Goal: Information Seeking & Learning: Learn about a topic

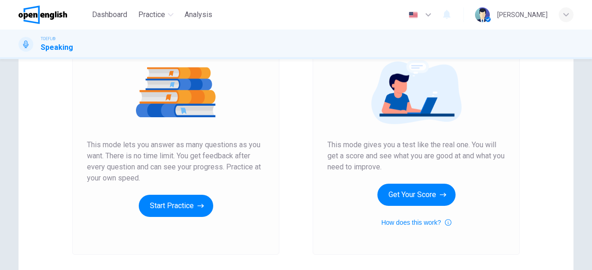
scroll to position [108, 0]
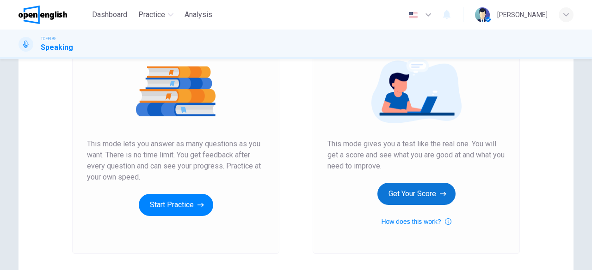
click at [422, 193] on button "Get Your Score" at bounding box center [416, 194] width 78 height 22
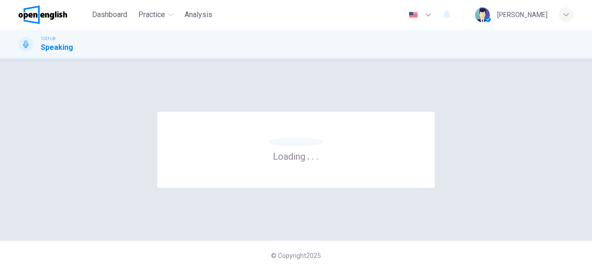
scroll to position [0, 0]
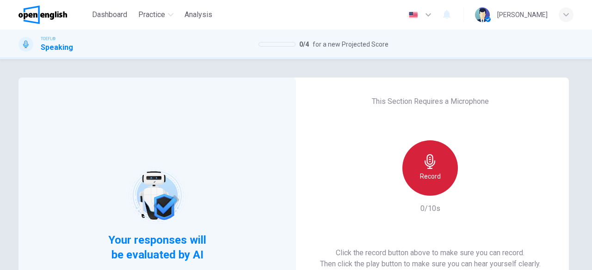
click at [435, 173] on h6 "Record" at bounding box center [430, 176] width 21 height 11
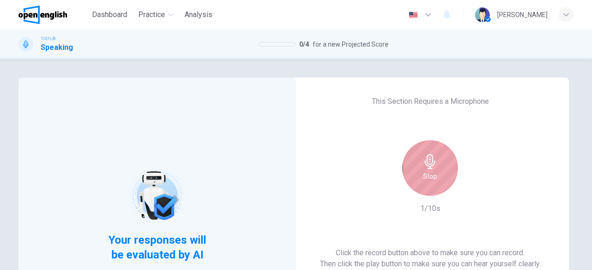
click at [429, 175] on h6 "Stop" at bounding box center [430, 176] width 14 height 11
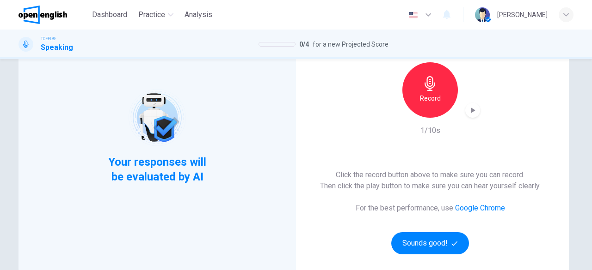
scroll to position [78, 0]
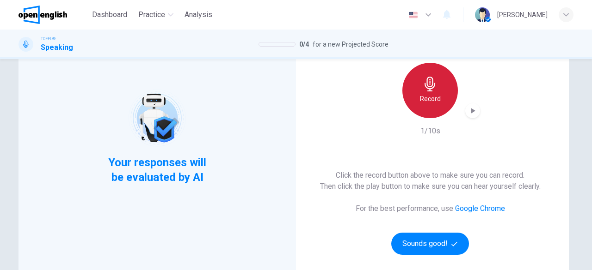
click at [432, 87] on icon "button" at bounding box center [429, 84] width 15 height 15
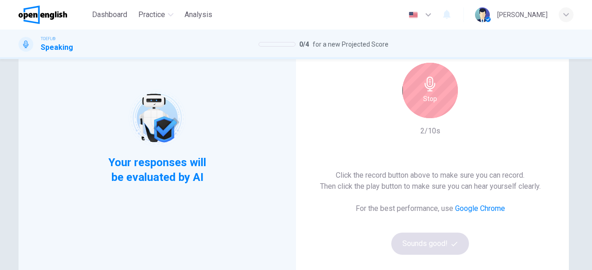
click at [432, 87] on icon "button" at bounding box center [429, 84] width 15 height 15
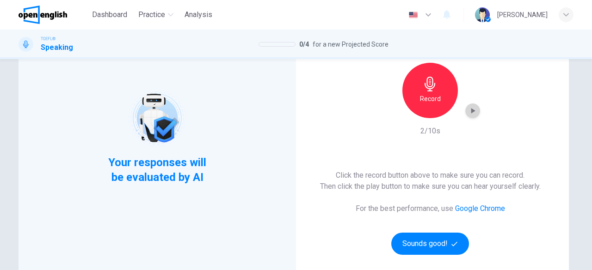
click at [472, 107] on icon "button" at bounding box center [472, 110] width 9 height 9
click at [471, 110] on icon "button" at bounding box center [473, 111] width 4 height 6
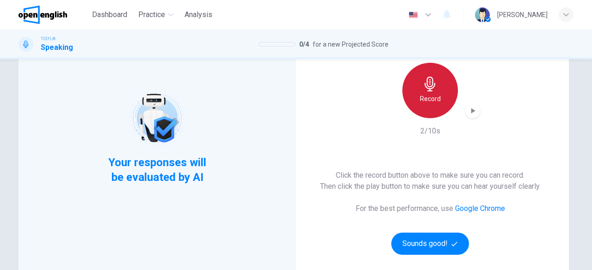
click at [429, 85] on icon "button" at bounding box center [429, 84] width 15 height 15
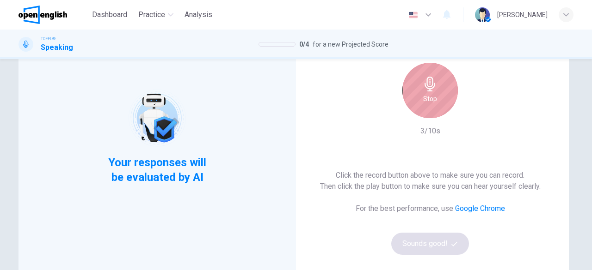
click at [429, 85] on icon "button" at bounding box center [429, 84] width 15 height 15
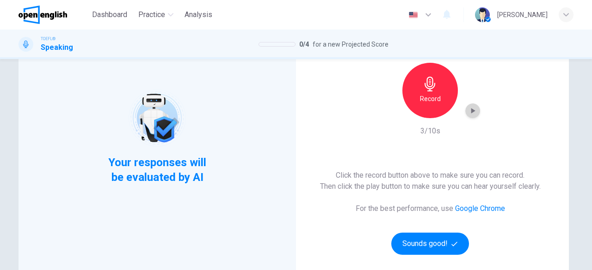
click at [472, 110] on icon "button" at bounding box center [472, 110] width 9 height 9
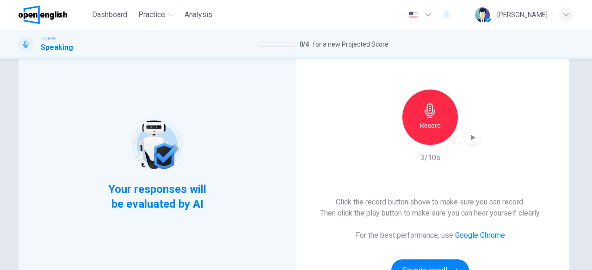
scroll to position [0, 0]
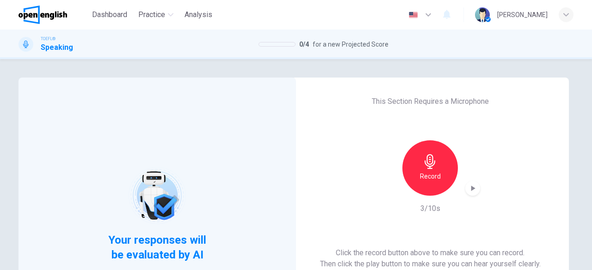
click at [426, 161] on icon "button" at bounding box center [429, 161] width 15 height 15
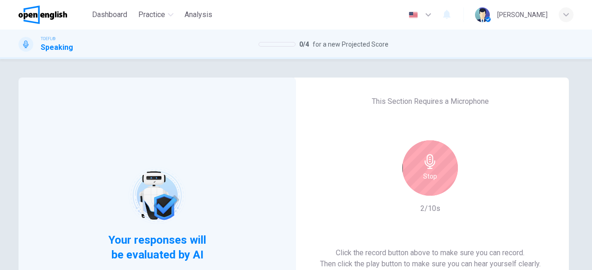
click at [426, 161] on icon "button" at bounding box center [429, 161] width 15 height 15
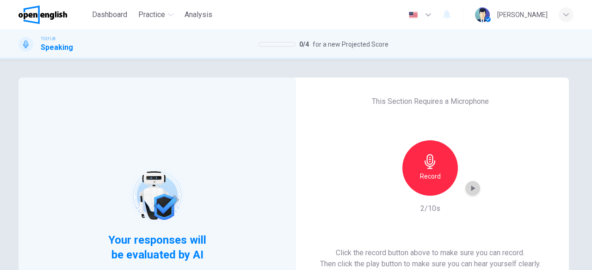
click at [471, 187] on icon "button" at bounding box center [473, 189] width 4 height 6
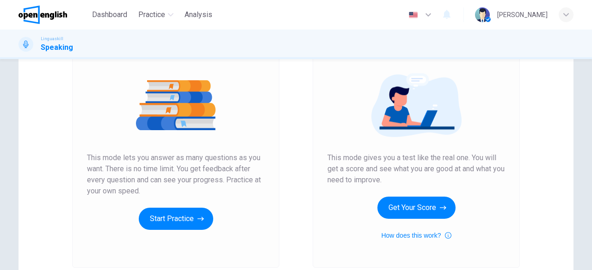
scroll to position [94, 0]
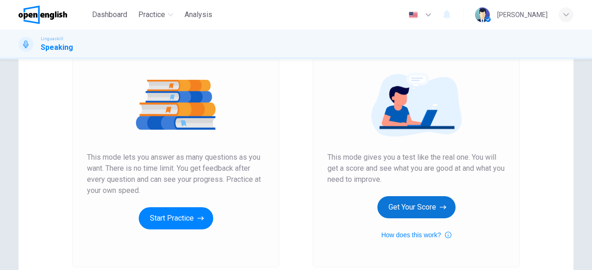
click at [400, 203] on button "Get Your Score" at bounding box center [416, 207] width 78 height 22
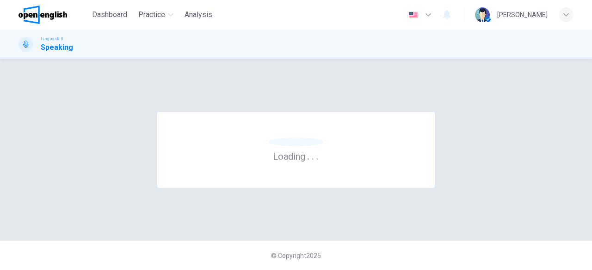
scroll to position [0, 0]
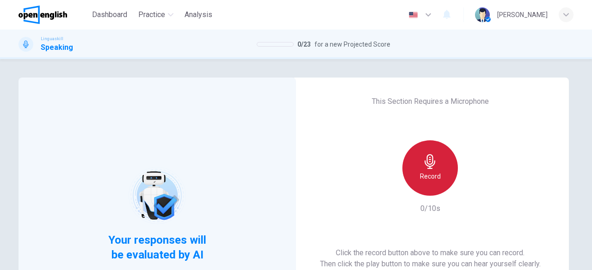
click at [430, 166] on icon "button" at bounding box center [429, 161] width 15 height 15
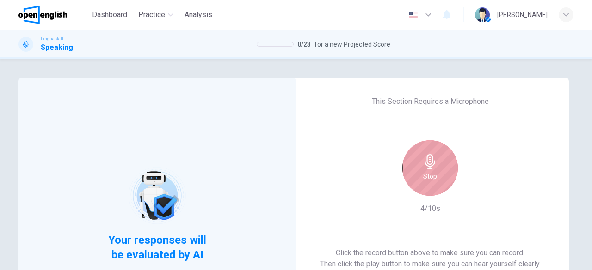
click at [425, 163] on icon "button" at bounding box center [429, 161] width 11 height 15
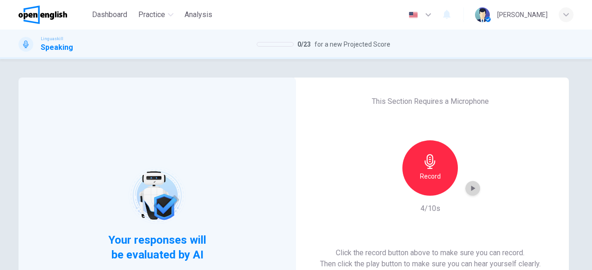
click at [471, 185] on icon "button" at bounding box center [472, 188] width 9 height 9
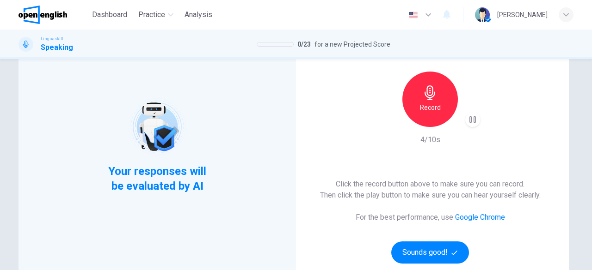
scroll to position [70, 0]
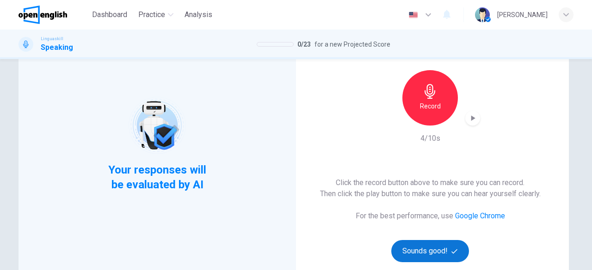
click at [440, 253] on button "Sounds good!" at bounding box center [430, 251] width 78 height 22
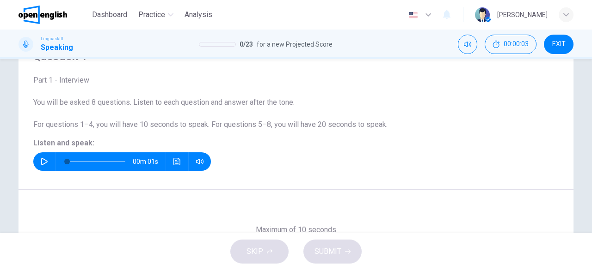
scroll to position [48, 0]
click at [41, 161] on icon "button" at bounding box center [44, 161] width 6 height 7
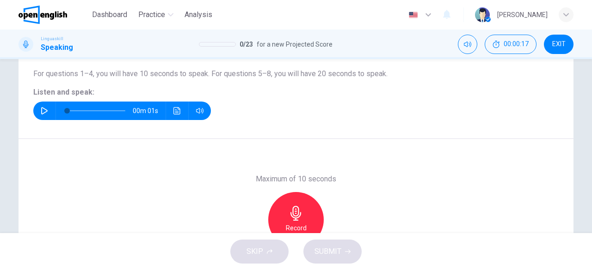
scroll to position [111, 0]
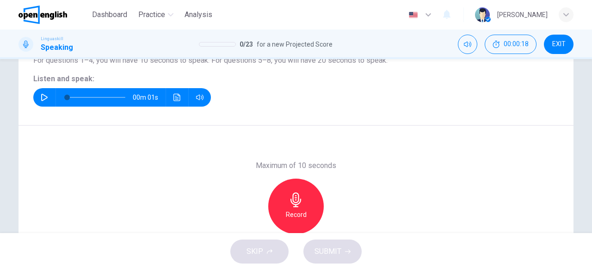
click at [296, 208] on div "Record" at bounding box center [295, 206] width 55 height 55
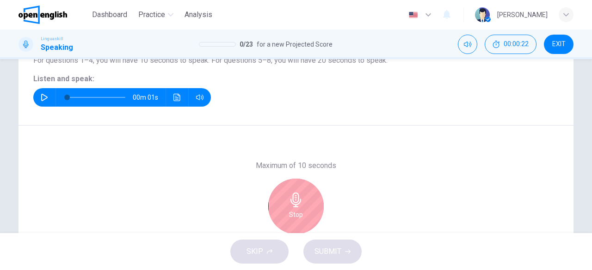
click at [295, 192] on div "Stop" at bounding box center [295, 206] width 55 height 55
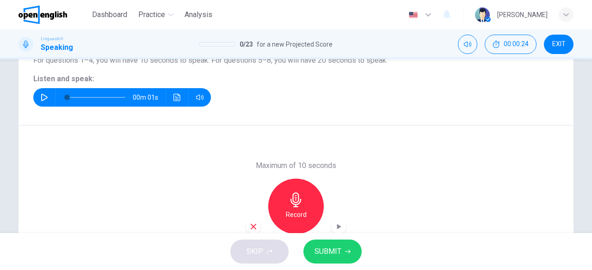
click at [328, 247] on span "SUBMIT" at bounding box center [327, 251] width 27 height 13
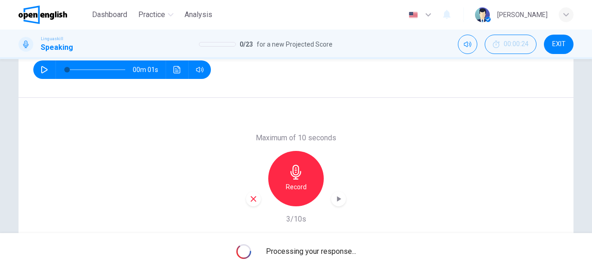
scroll to position [140, 0]
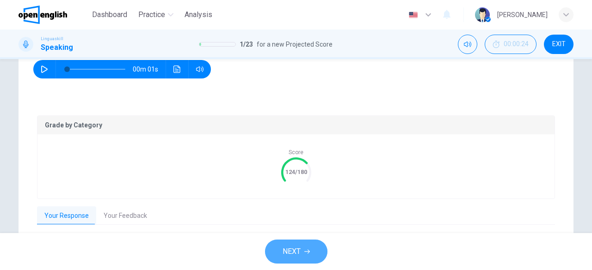
click at [280, 247] on button "NEXT" at bounding box center [296, 252] width 62 height 24
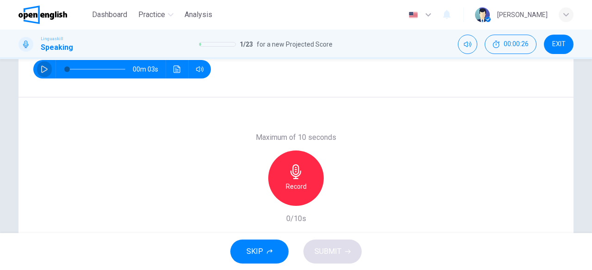
click at [42, 69] on icon "button" at bounding box center [44, 69] width 7 height 7
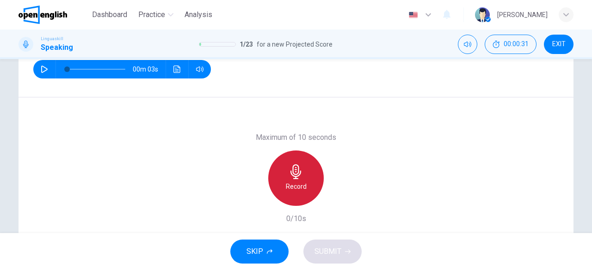
click at [295, 188] on h6 "Record" at bounding box center [296, 186] width 21 height 11
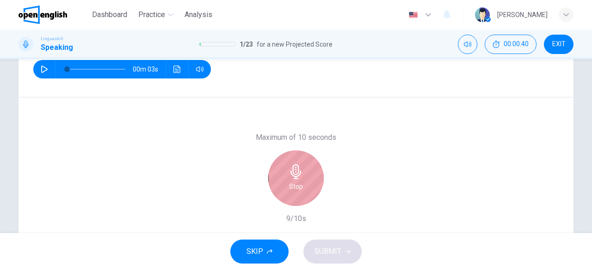
click at [294, 184] on h6 "Stop" at bounding box center [296, 186] width 14 height 11
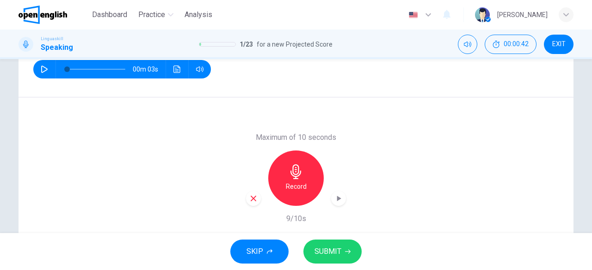
click at [325, 249] on span "SUBMIT" at bounding box center [327, 251] width 27 height 13
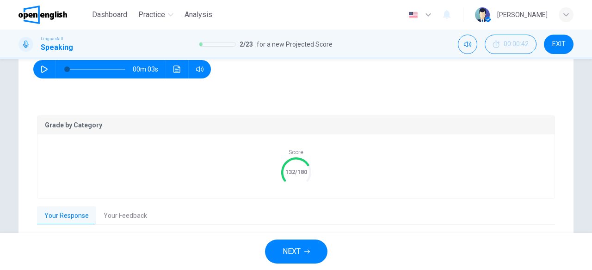
click at [299, 249] on span "NEXT" at bounding box center [291, 251] width 18 height 13
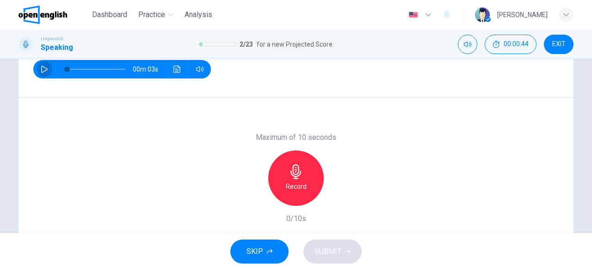
click at [42, 65] on button "button" at bounding box center [44, 69] width 15 height 18
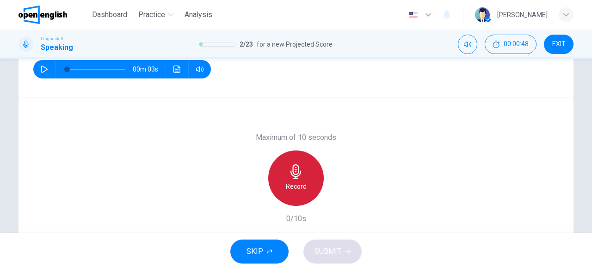
click at [295, 178] on icon "button" at bounding box center [295, 172] width 15 height 15
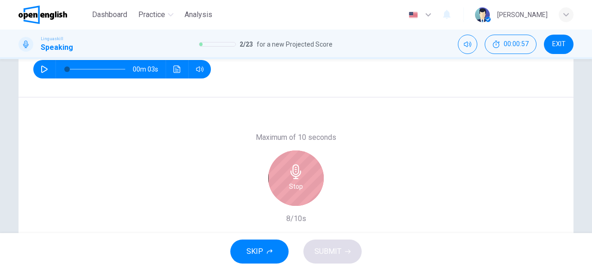
click at [294, 177] on icon "button" at bounding box center [295, 172] width 11 height 15
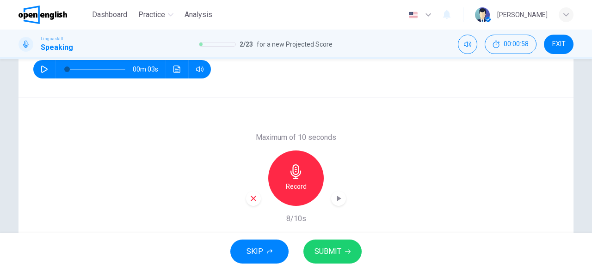
click at [323, 252] on span "SUBMIT" at bounding box center [327, 251] width 27 height 13
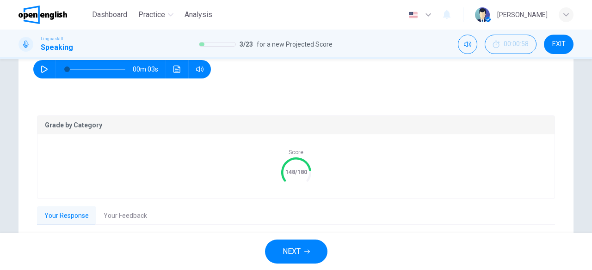
click at [300, 250] on button "NEXT" at bounding box center [296, 252] width 62 height 24
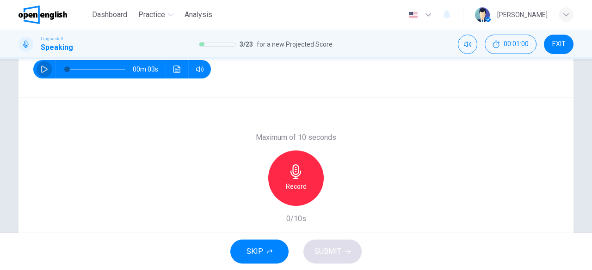
click at [41, 72] on icon "button" at bounding box center [44, 69] width 7 height 7
click at [293, 174] on icon "button" at bounding box center [295, 172] width 11 height 15
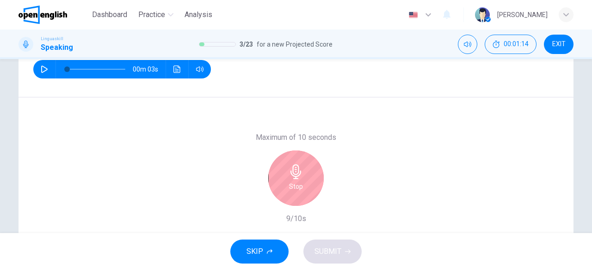
click at [297, 179] on div "Stop" at bounding box center [295, 178] width 55 height 55
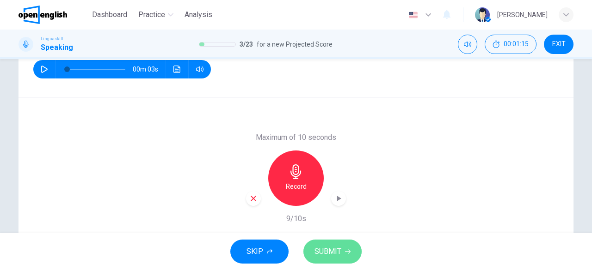
click at [324, 251] on span "SUBMIT" at bounding box center [327, 251] width 27 height 13
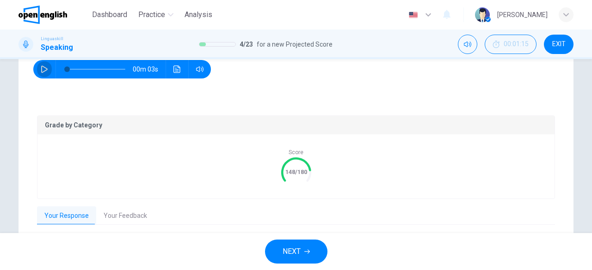
click at [41, 68] on icon "button" at bounding box center [44, 69] width 6 height 7
click at [295, 252] on span "NEXT" at bounding box center [291, 251] width 18 height 13
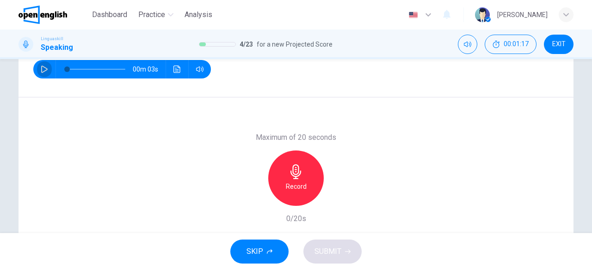
click at [41, 67] on icon "button" at bounding box center [44, 69] width 7 height 7
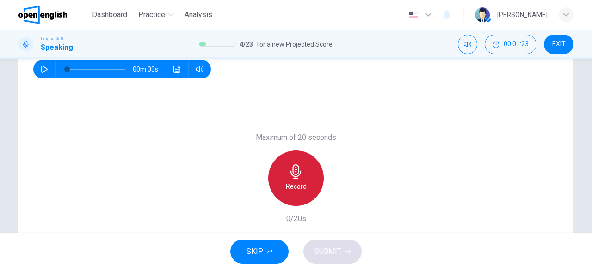
click at [298, 173] on icon "button" at bounding box center [295, 172] width 11 height 15
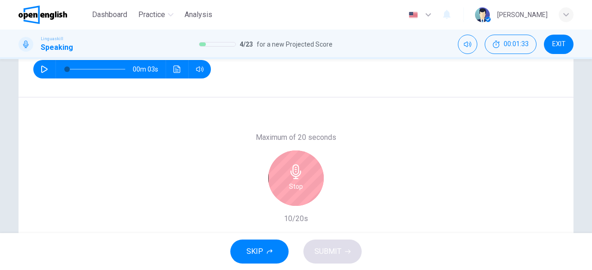
click at [300, 172] on icon "button" at bounding box center [295, 172] width 15 height 15
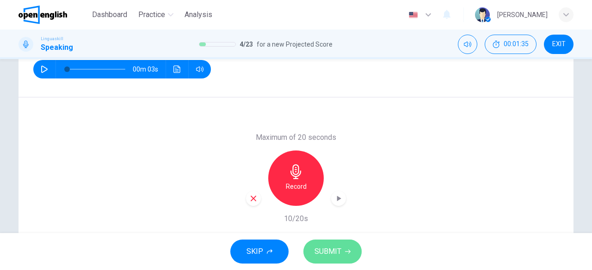
click at [326, 256] on span "SUBMIT" at bounding box center [327, 251] width 27 height 13
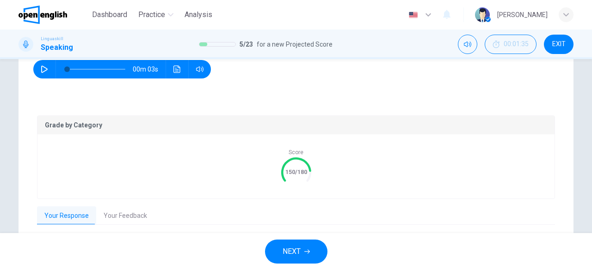
click at [286, 245] on button "NEXT" at bounding box center [296, 252] width 62 height 24
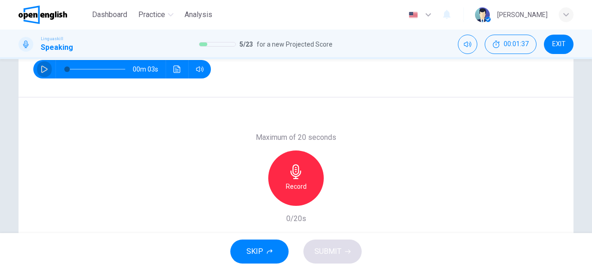
click at [38, 69] on button "button" at bounding box center [44, 69] width 15 height 18
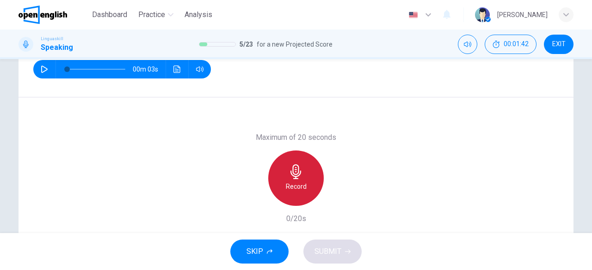
click at [304, 178] on div "Record" at bounding box center [295, 178] width 55 height 55
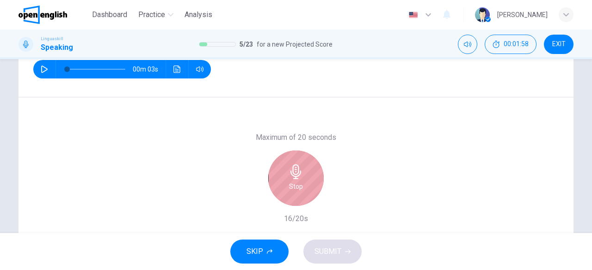
click at [296, 169] on icon "button" at bounding box center [295, 172] width 11 height 15
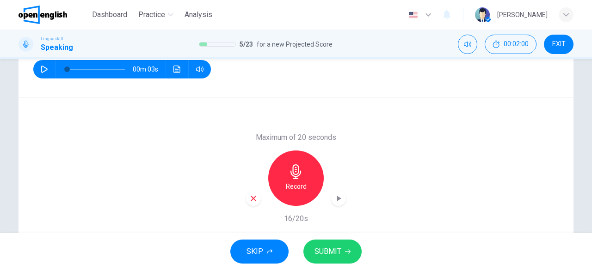
click at [317, 252] on span "SUBMIT" at bounding box center [327, 251] width 27 height 13
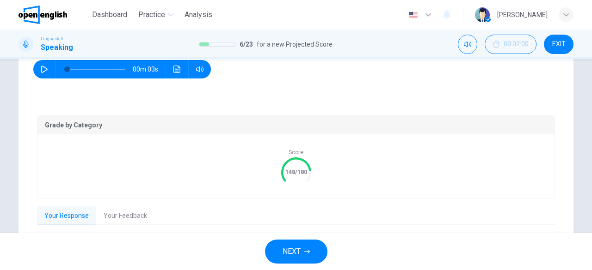
click at [291, 254] on span "NEXT" at bounding box center [291, 251] width 18 height 13
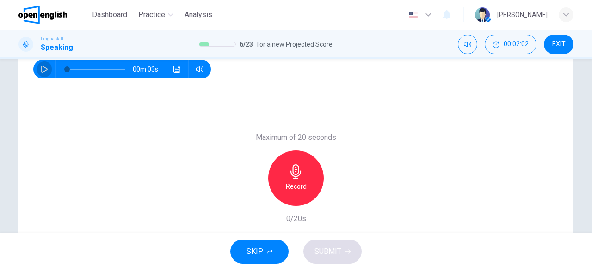
click at [41, 68] on icon "button" at bounding box center [44, 69] width 7 height 7
click at [290, 182] on h6 "Record" at bounding box center [296, 186] width 21 height 11
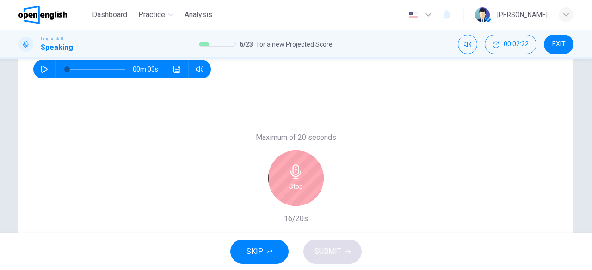
click at [298, 171] on icon "button" at bounding box center [295, 172] width 11 height 15
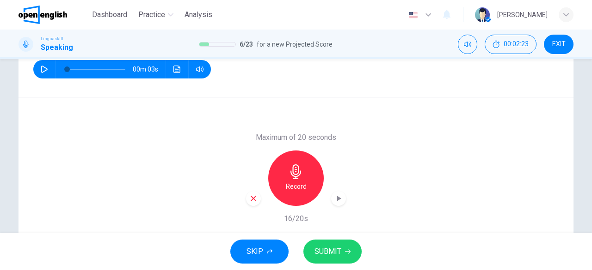
click at [328, 255] on span "SUBMIT" at bounding box center [327, 251] width 27 height 13
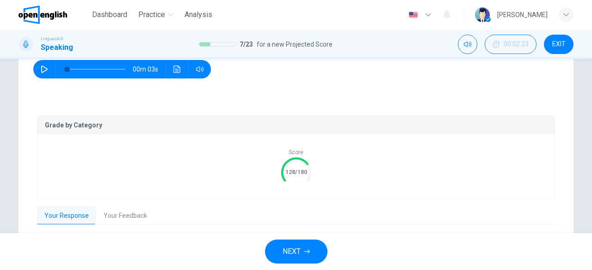
click at [292, 252] on span "NEXT" at bounding box center [291, 251] width 18 height 13
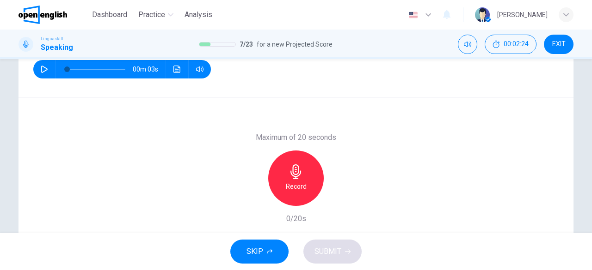
click at [41, 66] on icon "button" at bounding box center [44, 69] width 6 height 7
type input "*"
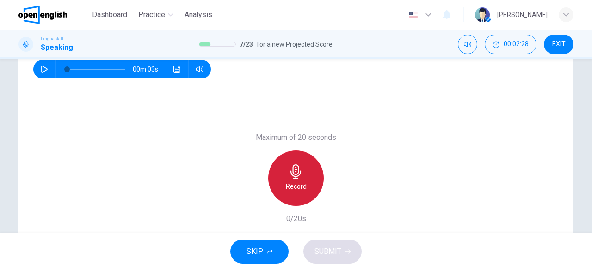
click at [298, 174] on icon "button" at bounding box center [295, 172] width 15 height 15
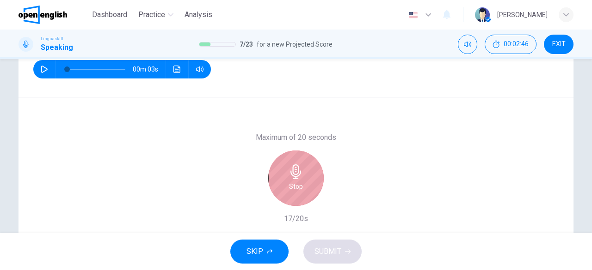
click at [296, 180] on div "Stop" at bounding box center [295, 178] width 55 height 55
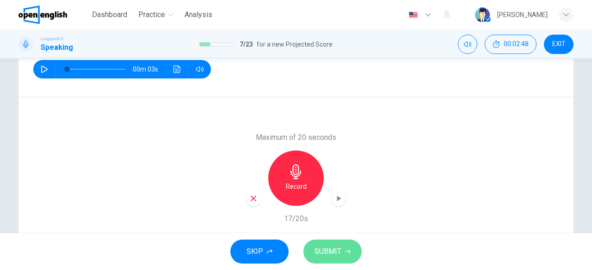
click at [334, 254] on span "SUBMIT" at bounding box center [327, 251] width 27 height 13
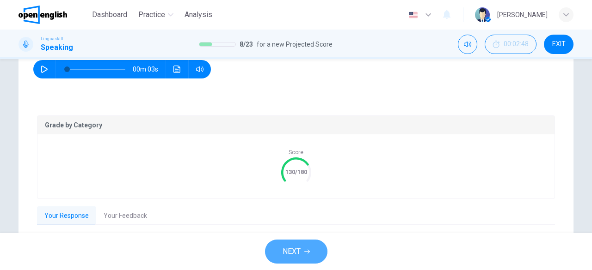
click at [283, 249] on span "NEXT" at bounding box center [291, 251] width 18 height 13
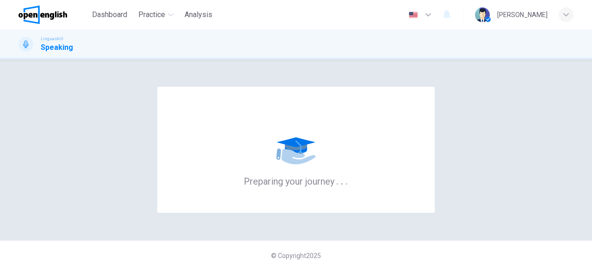
click at [301, 168] on icon at bounding box center [295, 140] width 55 height 55
